Goal: Task Accomplishment & Management: Manage account settings

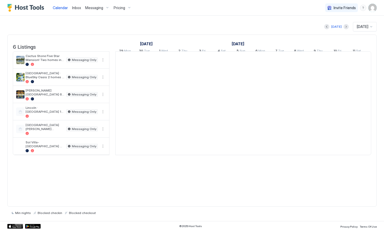
scroll to position [0, 290]
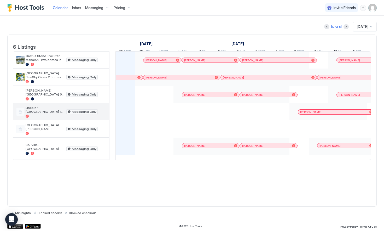
click at [51, 118] on div "Lincoln · [GEOGRAPHIC_DATA] 14 Beds 7 Bedroom 5.5 Bath" at bounding box center [45, 112] width 39 height 12
click at [371, 9] on img "User profile" at bounding box center [372, 8] width 8 height 8
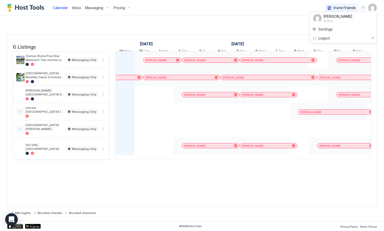
click at [95, 10] on div at bounding box center [192, 115] width 384 height 231
click at [104, 7] on div "Messaging" at bounding box center [97, 7] width 28 height 9
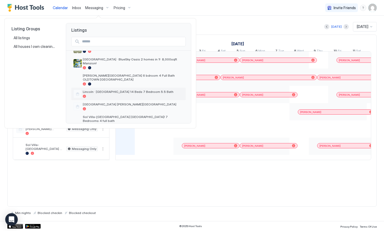
scroll to position [0, 0]
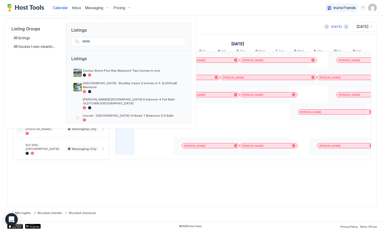
click at [372, 6] on div at bounding box center [192, 115] width 384 height 231
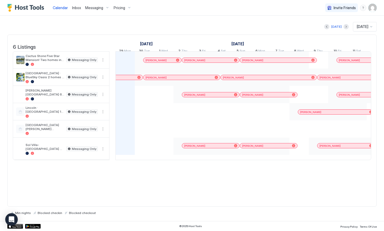
click at [372, 6] on img "User profile" at bounding box center [372, 8] width 8 height 8
click at [331, 26] on div "Settings" at bounding box center [343, 29] width 66 height 9
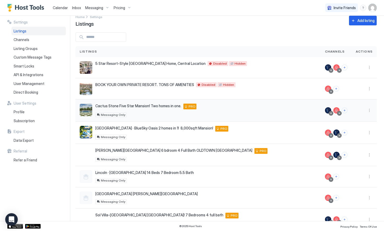
scroll to position [7, 0]
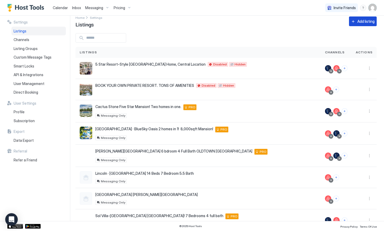
click at [356, 25] on button "Add listing" at bounding box center [363, 21] width 28 height 10
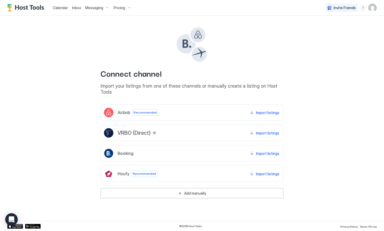
click at [189, 108] on div "Airbnb Recommended Import listings" at bounding box center [192, 112] width 183 height 16
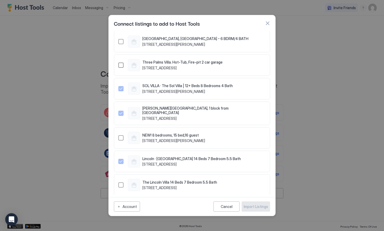
scroll to position [154, 0]
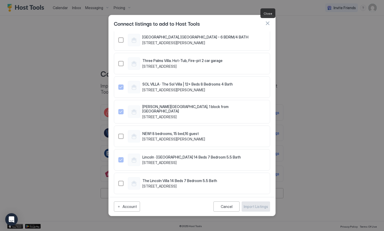
click at [267, 25] on button "button" at bounding box center [267, 23] width 5 height 5
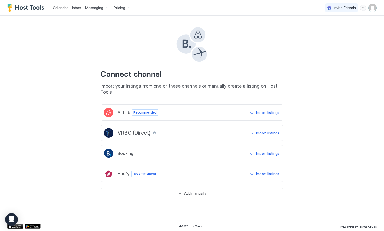
click at [220, 106] on div "Airbnb Recommended Import listings" at bounding box center [192, 112] width 183 height 16
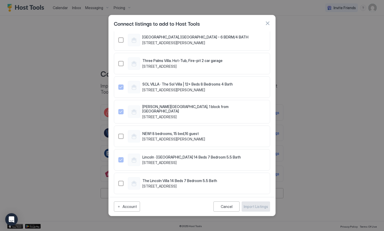
click at [267, 22] on button "button" at bounding box center [267, 23] width 5 height 5
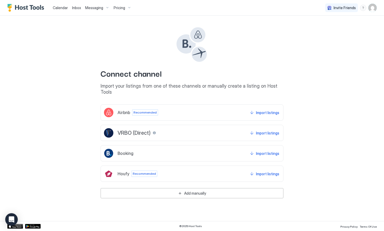
click at [34, 9] on img "Host Tools Logo" at bounding box center [26, 8] width 39 height 8
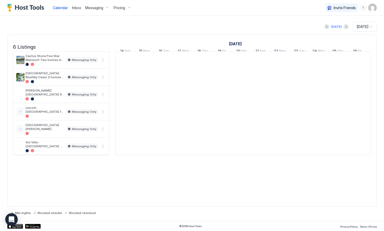
scroll to position [0, 290]
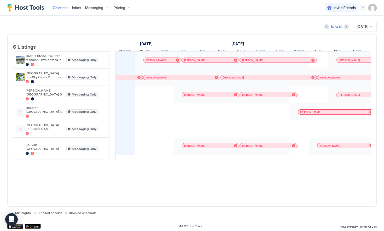
click at [370, 4] on img "User profile" at bounding box center [372, 8] width 8 height 8
click at [45, 115] on div at bounding box center [192, 115] width 384 height 231
click at [47, 118] on div "Lincoln · [GEOGRAPHIC_DATA] 14 Beds 7 Bedroom 5.5 Bath" at bounding box center [45, 112] width 39 height 12
click at [367, 7] on div "Invite Friends AS" at bounding box center [350, 7] width 51 height 15
click at [373, 7] on img "User profile" at bounding box center [372, 8] width 8 height 8
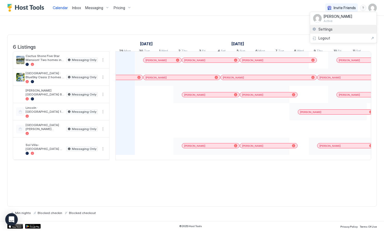
click at [332, 30] on span "Settings" at bounding box center [326, 29] width 14 height 5
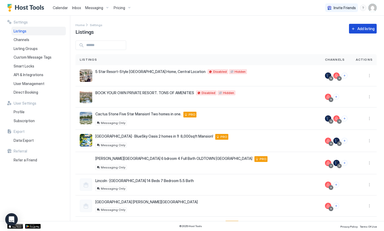
click at [352, 28] on button "Add listing" at bounding box center [363, 29] width 28 height 10
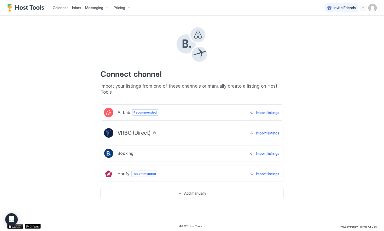
click at [215, 109] on div "Airbnb Recommended Import listings" at bounding box center [192, 112] width 183 height 16
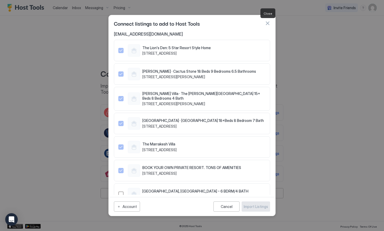
click at [266, 21] on button "button" at bounding box center [267, 23] width 5 height 5
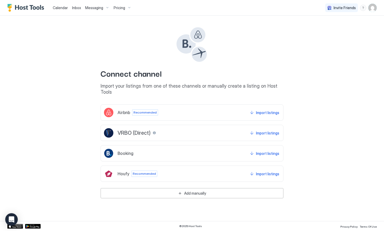
click at [95, 7] on span "Messaging" at bounding box center [94, 7] width 18 height 5
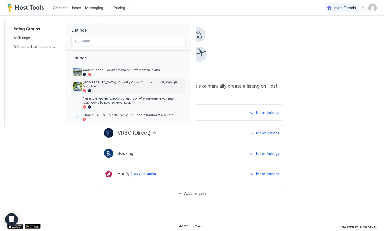
scroll to position [1, 0]
click at [299, 70] on div at bounding box center [192, 115] width 384 height 231
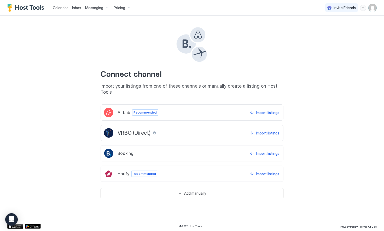
click at [180, 109] on div "Airbnb Recommended Import listings" at bounding box center [192, 112] width 183 height 16
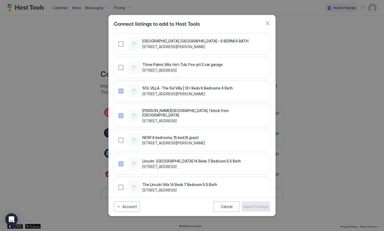
scroll to position [154, 0]
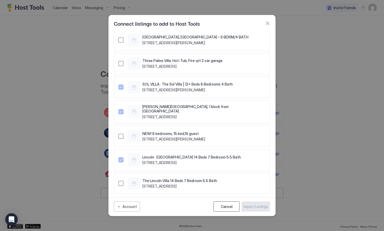
click at [220, 203] on button "Cancel" at bounding box center [227, 206] width 26 height 10
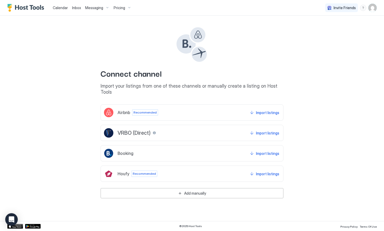
click at [94, 12] on div "Messaging" at bounding box center [97, 7] width 28 height 9
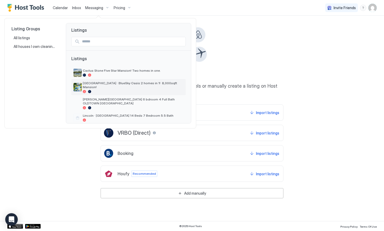
scroll to position [24, 0]
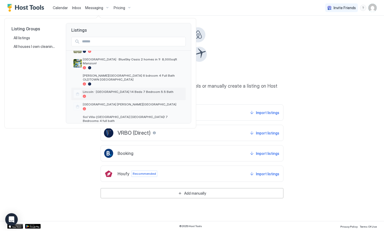
click at [110, 90] on span "Lincoln · [GEOGRAPHIC_DATA] 14 Beds 7 Bedroom 5.5 Bath" at bounding box center [133, 92] width 101 height 4
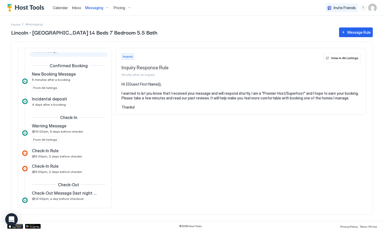
scroll to position [45, 0]
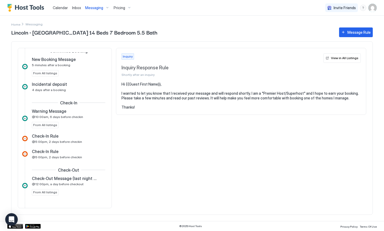
click at [103, 8] on div "Messaging" at bounding box center [97, 7] width 28 height 9
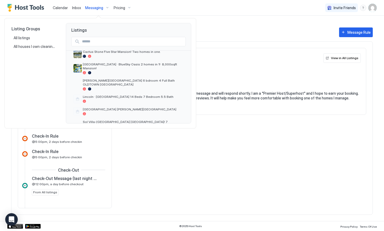
scroll to position [24, 0]
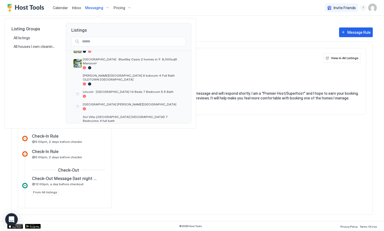
click at [159, 160] on div at bounding box center [192, 115] width 384 height 231
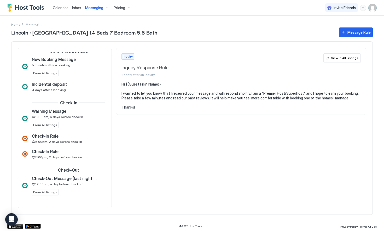
click at [369, 7] on img "User profile" at bounding box center [372, 8] width 8 height 8
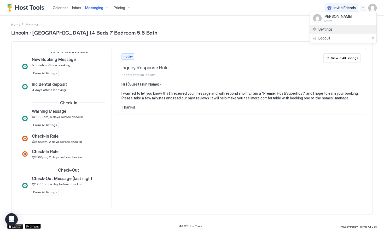
click at [323, 28] on span "Settings" at bounding box center [326, 29] width 14 height 5
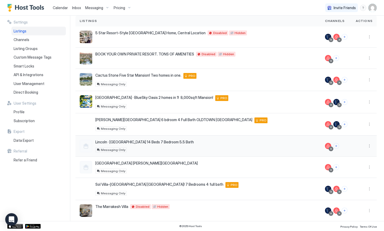
scroll to position [38, 0]
click at [367, 146] on button "More options" at bounding box center [369, 146] width 6 height 6
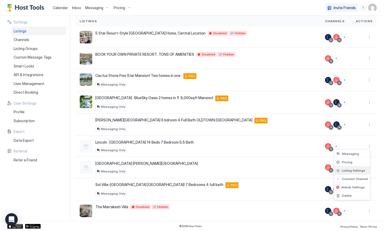
click at [347, 170] on span "Listing Settings" at bounding box center [353, 170] width 23 height 4
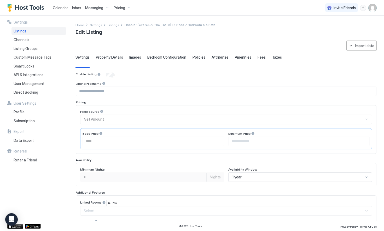
click at [113, 55] on span "Property Details" at bounding box center [109, 57] width 27 height 5
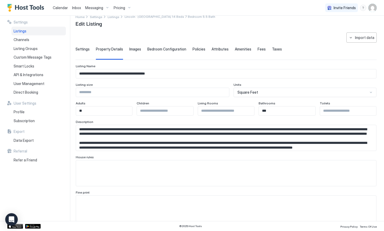
scroll to position [8, 0]
click at [31, 43] on div "Channels" at bounding box center [38, 39] width 54 height 9
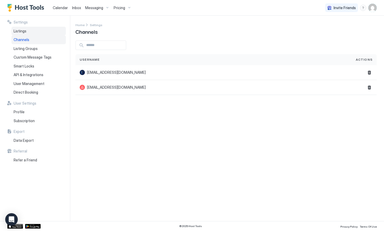
click at [37, 27] on div "Listings" at bounding box center [38, 31] width 54 height 9
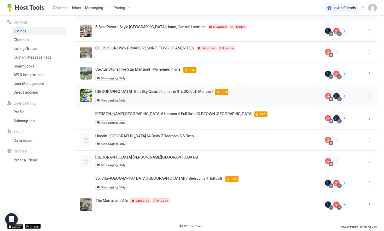
scroll to position [45, 0]
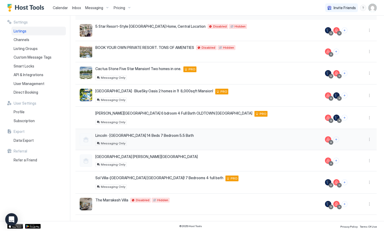
click at [220, 136] on div "Lincoln · [GEOGRAPHIC_DATA] 14 Beds 7 Bedroom 5.5 Bath [GEOGRAPHIC_DATA] 85250 …" at bounding box center [198, 139] width 237 height 13
click at [366, 138] on button "More options" at bounding box center [369, 139] width 6 height 6
click at [344, 164] on span "Listing Settings" at bounding box center [353, 164] width 23 height 4
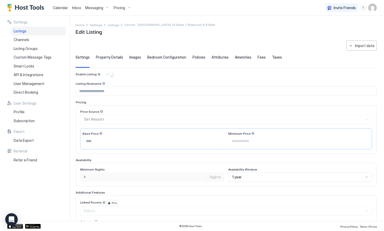
click at [107, 59] on span "Property Details" at bounding box center [109, 57] width 27 height 5
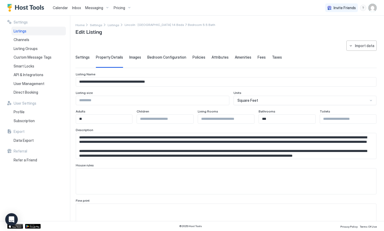
click at [79, 57] on span "Settings" at bounding box center [83, 57] width 14 height 5
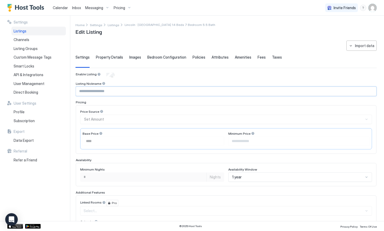
click at [103, 95] on input "Input Field" at bounding box center [226, 91] width 300 height 9
type input "***"
click at [141, 81] on div "Enable Listing Listing Nickname *** Pricing Price Source Set Amount Base Price …" at bounding box center [226, 186] width 301 height 228
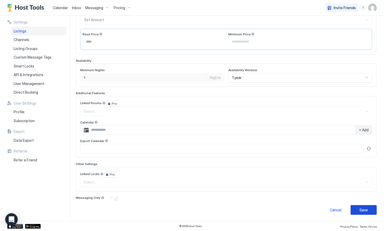
click at [358, 213] on button "Save" at bounding box center [364, 210] width 26 height 10
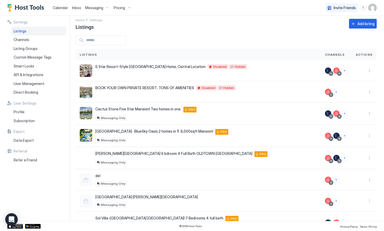
scroll to position [45, 0]
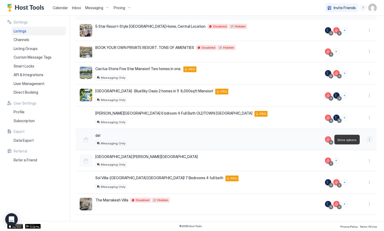
click at [366, 140] on button "More options" at bounding box center [369, 139] width 6 height 6
click at [372, 8] on div at bounding box center [192, 115] width 384 height 231
click at [372, 8] on img "User profile" at bounding box center [372, 8] width 8 height 8
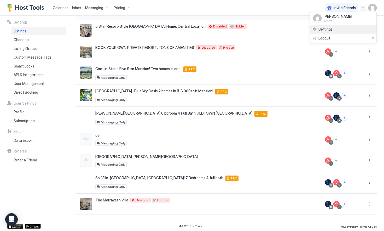
click at [340, 27] on div "Settings" at bounding box center [343, 29] width 66 height 9
click at [373, 8] on img "User profile" at bounding box center [372, 8] width 8 height 8
click at [336, 30] on div "Settings" at bounding box center [343, 29] width 66 height 9
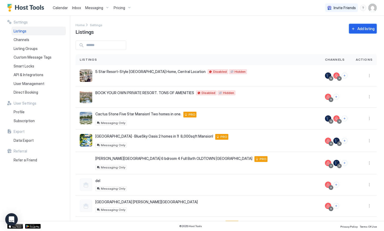
click at [364, 26] on div "Add listing" at bounding box center [366, 28] width 17 height 5
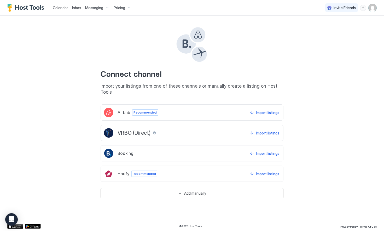
click at [181, 111] on div "Airbnb Recommended Import listings" at bounding box center [192, 112] width 183 height 16
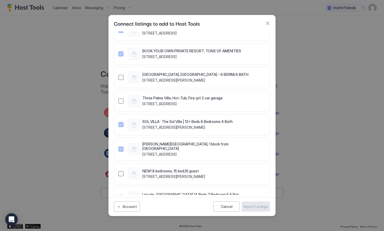
scroll to position [154, 0]
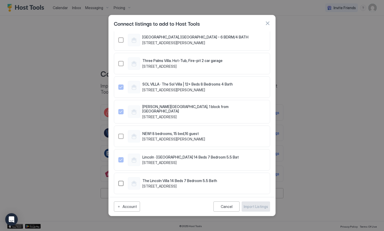
click at [123, 181] on div "1496405343001968622" at bounding box center [120, 183] width 5 height 5
click at [264, 207] on div "Import Listings" at bounding box center [256, 206] width 24 height 5
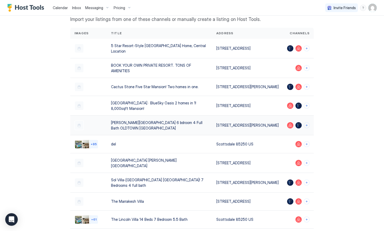
scroll to position [55, 0]
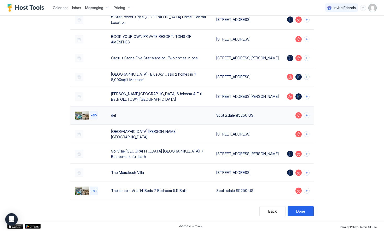
click at [272, 115] on div "Scottsdale 85250 US" at bounding box center [247, 114] width 62 height 5
click at [303, 212] on div "Done" at bounding box center [300, 210] width 9 height 5
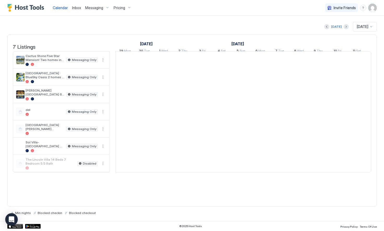
scroll to position [0, 290]
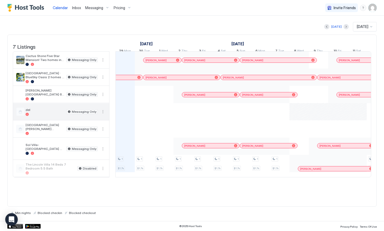
click at [102, 115] on button "More options" at bounding box center [103, 111] width 6 height 6
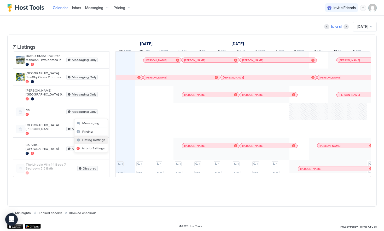
click at [94, 140] on span "Listing Settings" at bounding box center [93, 140] width 23 height 4
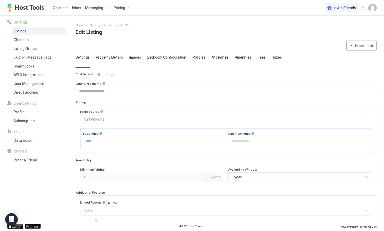
type input "***"
click at [55, 40] on div "Channels" at bounding box center [38, 39] width 54 height 9
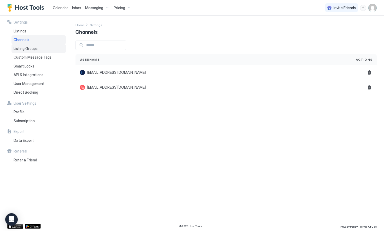
click at [39, 49] on div "Listing Groups" at bounding box center [38, 48] width 54 height 9
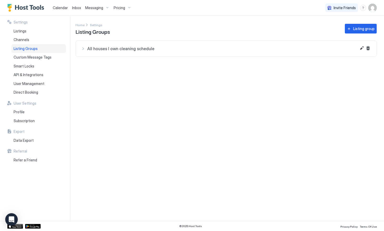
click at [99, 7] on span "Messaging" at bounding box center [94, 7] width 18 height 5
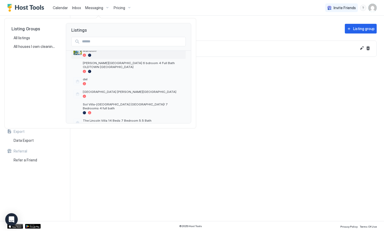
scroll to position [36, 0]
click at [110, 83] on div at bounding box center [133, 84] width 101 height 3
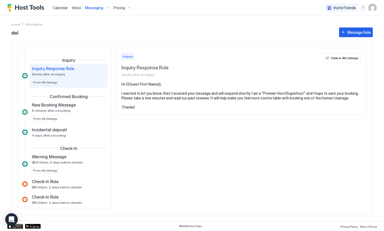
click at [370, 8] on img "User profile" at bounding box center [372, 8] width 8 height 8
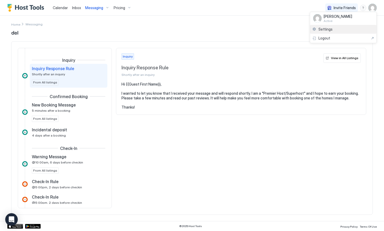
click at [351, 29] on div "Settings" at bounding box center [343, 29] width 66 height 9
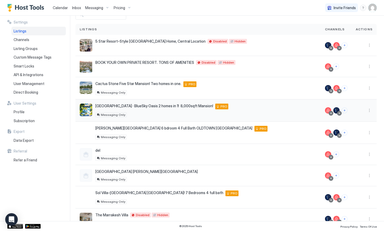
scroll to position [33, 0]
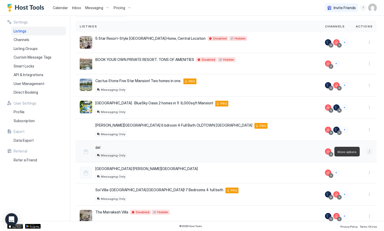
click at [367, 151] on button "More options" at bounding box center [369, 151] width 6 height 6
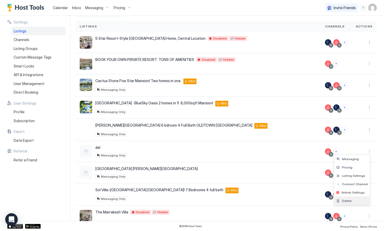
click at [346, 198] on div "Delete" at bounding box center [352, 201] width 36 height 8
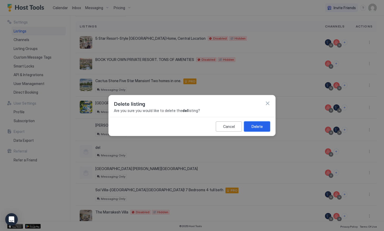
click at [264, 128] on button "Delete" at bounding box center [257, 126] width 26 height 10
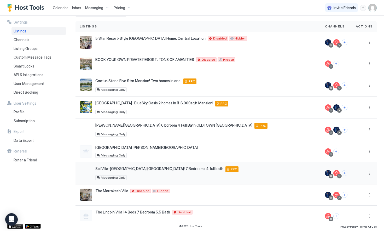
scroll to position [45, 0]
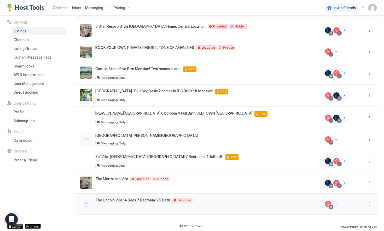
click at [280, 206] on div "The [GEOGRAPHIC_DATA] 14 Beds 7 Bedroom 5.5 [GEOGRAPHIC_DATA] US Disabled" at bounding box center [198, 204] width 237 height 13
click at [366, 206] on button "More options" at bounding box center [369, 204] width 6 height 6
click at [356, 174] on div "Listing Settings" at bounding box center [352, 171] width 36 height 8
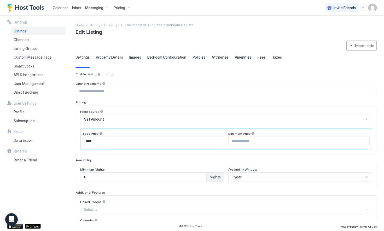
click at [107, 71] on div "**********" at bounding box center [226, 181] width 301 height 280
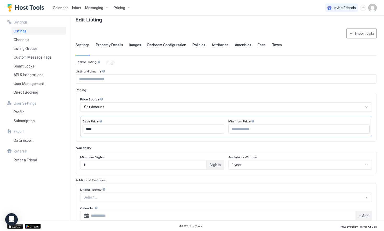
scroll to position [11, 0]
click at [112, 44] on span "Property Details" at bounding box center [109, 46] width 27 height 5
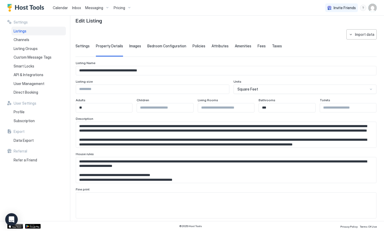
click at [136, 46] on span "Images" at bounding box center [135, 46] width 12 height 5
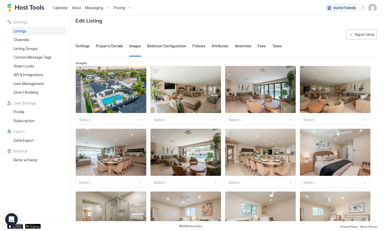
click at [172, 50] on div "Bedroom Configuration" at bounding box center [166, 50] width 39 height 13
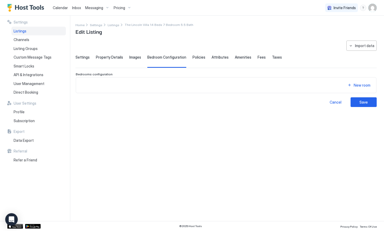
scroll to position [0, 0]
click at [197, 55] on span "Policies" at bounding box center [199, 57] width 13 height 5
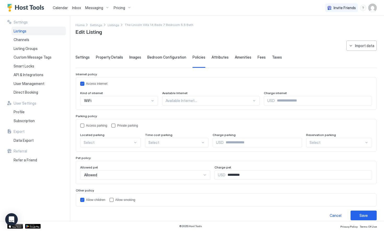
click at [78, 59] on span "Settings" at bounding box center [83, 57] width 14 height 5
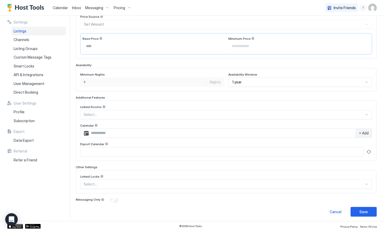
scroll to position [97, 0]
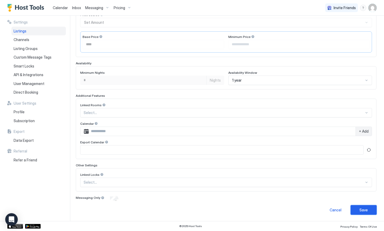
click at [360, 208] on div "Save" at bounding box center [364, 209] width 8 height 5
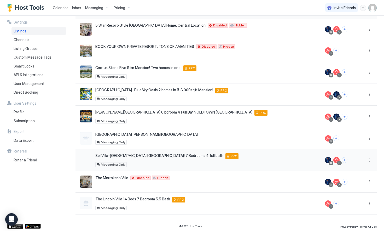
scroll to position [46, 0]
click at [96, 3] on button "Messaging" at bounding box center [97, 7] width 28 height 15
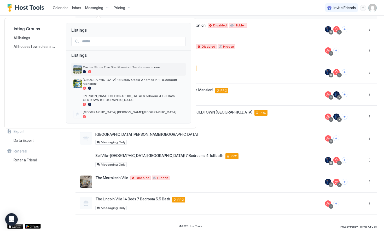
scroll to position [4, 0]
click at [30, 40] on span "All listings" at bounding box center [22, 38] width 17 height 5
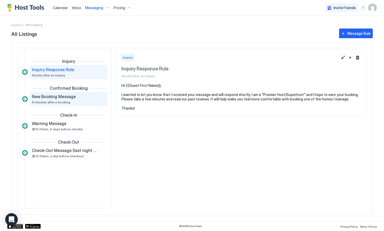
click at [65, 101] on span "5 minutes after a booking" at bounding box center [51, 102] width 38 height 4
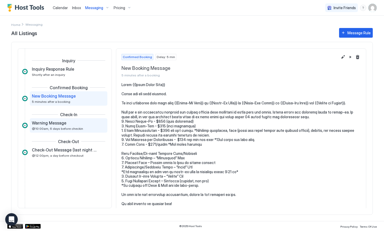
click at [63, 126] on span "@10:00am, 6 days before checkin" at bounding box center [57, 128] width 51 height 4
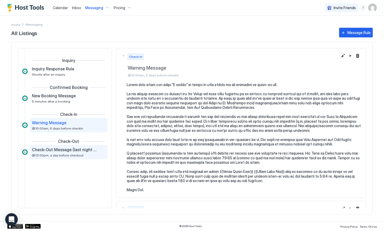
click at [60, 145] on div "Check-Out Message (last night of stay) @12:00pm, a day before checkout" at bounding box center [69, 152] width 78 height 14
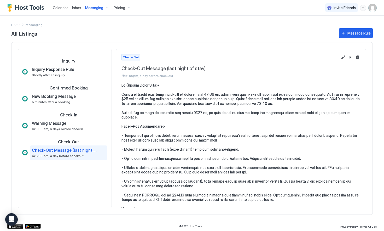
click at [99, 11] on div "Messaging" at bounding box center [97, 7] width 28 height 9
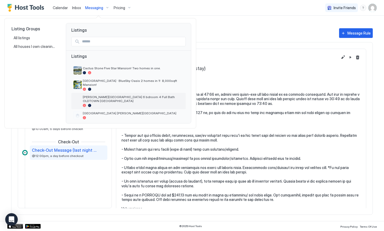
scroll to position [3, 0]
click at [105, 8] on div at bounding box center [192, 115] width 384 height 231
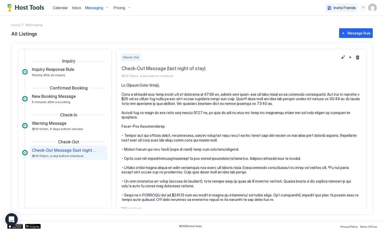
click at [101, 4] on div "Messaging" at bounding box center [97, 7] width 28 height 9
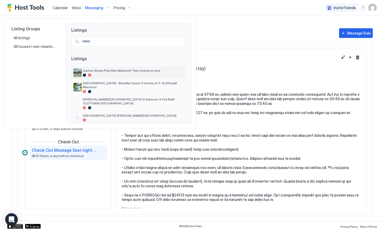
click at [110, 73] on div "Cactus Stone Five Star Mansion! Two homes in one." at bounding box center [133, 72] width 101 height 8
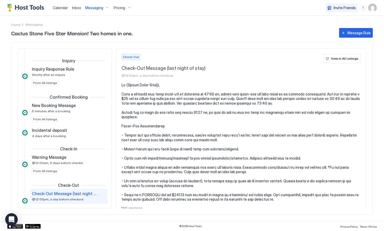
scroll to position [15, 0]
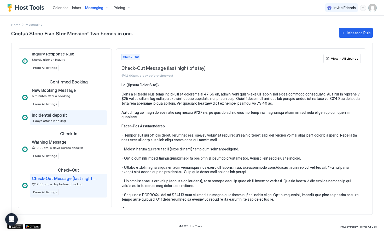
click at [65, 121] on div "Incidental deposit 4 days after a booking" at bounding box center [65, 117] width 66 height 10
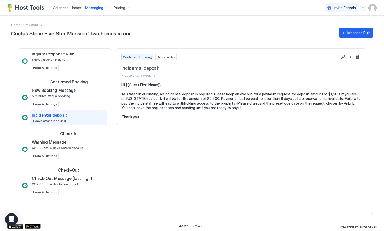
click at [104, 5] on div "Messaging" at bounding box center [97, 7] width 28 height 9
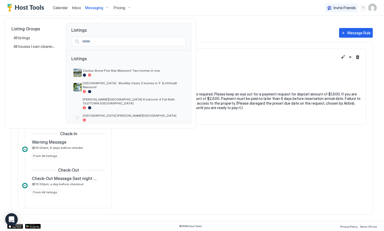
scroll to position [24, 0]
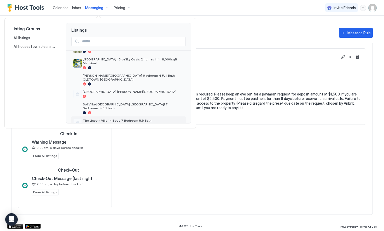
click at [96, 118] on span "The Lincoln Villa 14 Beds 7 Bedroom 5.5 Bath" at bounding box center [133, 120] width 101 height 4
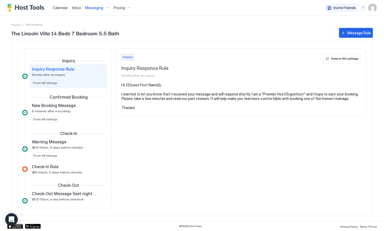
click at [359, 30] on div "Message Rule" at bounding box center [359, 32] width 23 height 5
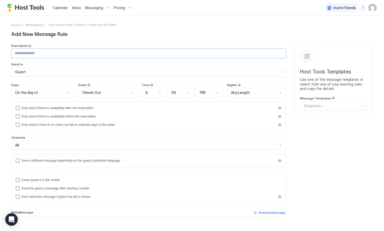
click at [152, 55] on input "Input Field" at bounding box center [148, 53] width 274 height 9
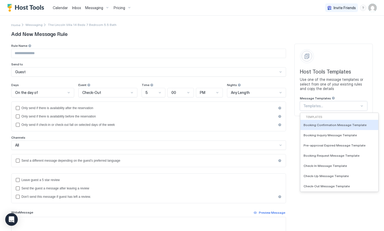
click at [339, 104] on div at bounding box center [331, 105] width 56 height 5
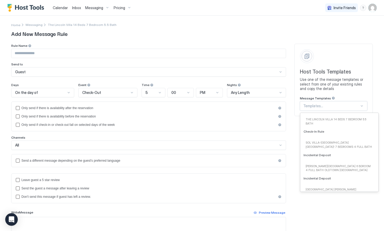
scroll to position [211, 0]
click at [333, 150] on div "Incidental Deposit" at bounding box center [340, 153] width 78 height 10
type input "**********"
type textarea "**********"
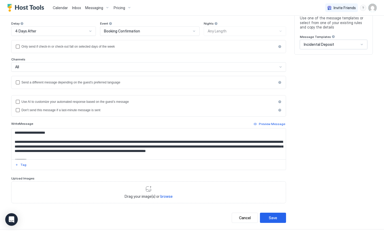
scroll to position [69, 0]
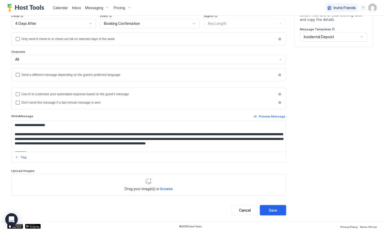
click at [266, 209] on button "Save" at bounding box center [273, 210] width 26 height 10
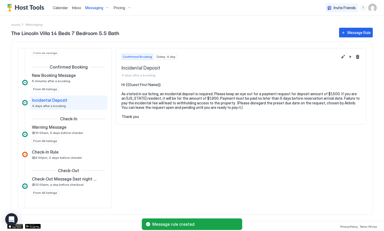
scroll to position [30, 0]
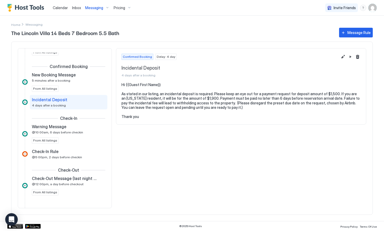
click at [173, 158] on div "Confirmed Booking Delay: 4 day Incidental Deposit 4 days after a booking Hi {{G…" at bounding box center [241, 128] width 250 height 160
